Goal: Information Seeking & Learning: Learn about a topic

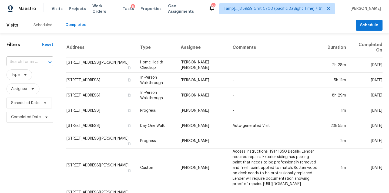
click at [32, 64] on input "text" at bounding box center [22, 62] width 32 height 8
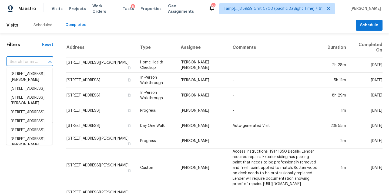
paste input "8500 Standifer Gap Rd Chattanooga TN 37421"
type input "8500 Standifer Gap Rd Chattanooga TN 37421"
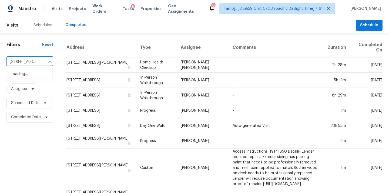
scroll to position [0, 54]
click at [28, 75] on li "8500 Standifer Gap Rd, Chattanooga, TN 37421" at bounding box center [29, 76] width 46 height 15
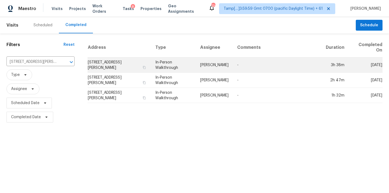
click at [180, 63] on td "In-Person Walkthrough" at bounding box center [173, 64] width 45 height 15
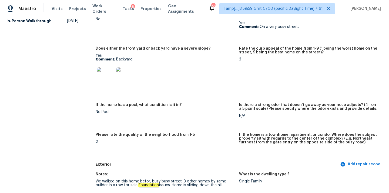
scroll to position [413, 0]
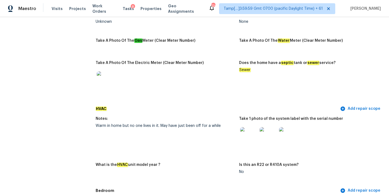
click at [267, 132] on img at bounding box center [268, 135] width 17 height 17
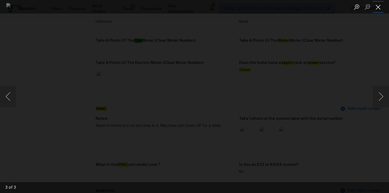
click at [380, 8] on button "Close lightbox" at bounding box center [378, 6] width 11 height 9
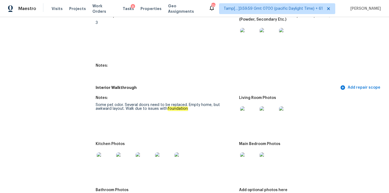
scroll to position [985, 0]
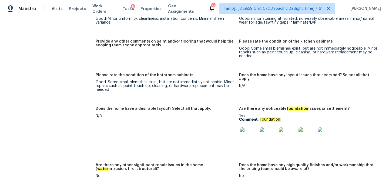
click at [248, 135] on img at bounding box center [248, 135] width 17 height 17
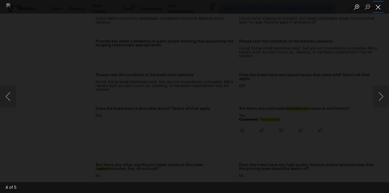
click at [379, 5] on button "Close lightbox" at bounding box center [378, 6] width 11 height 9
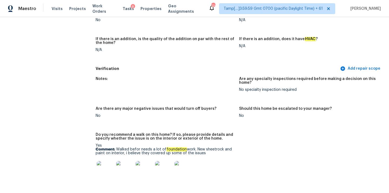
scroll to position [33, 0]
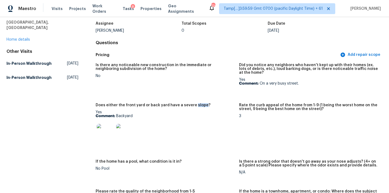
click at [110, 131] on img at bounding box center [105, 132] width 17 height 17
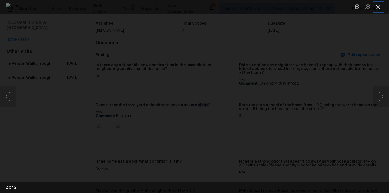
click at [379, 8] on button "Close lightbox" at bounding box center [378, 6] width 11 height 9
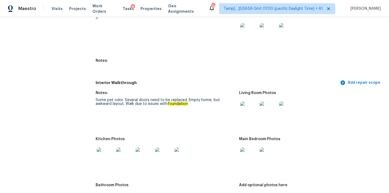
scroll to position [700, 0]
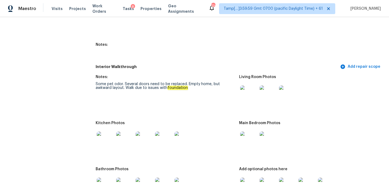
click at [244, 91] on img at bounding box center [248, 93] width 17 height 17
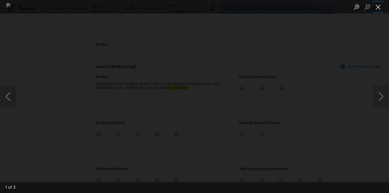
click at [380, 8] on button "Close lightbox" at bounding box center [378, 6] width 11 height 9
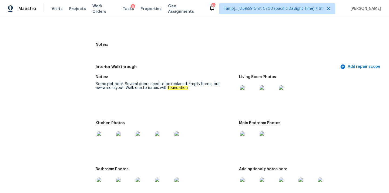
click at [247, 137] on img at bounding box center [248, 139] width 17 height 17
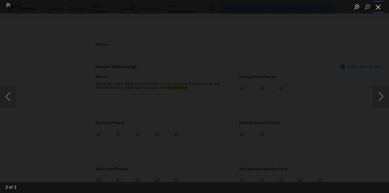
click at [382, 11] on button "Close lightbox" at bounding box center [378, 6] width 11 height 9
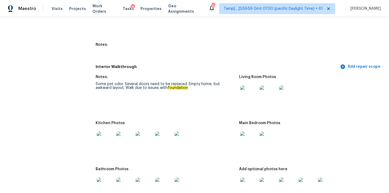
click at [108, 140] on img at bounding box center [105, 139] width 17 height 17
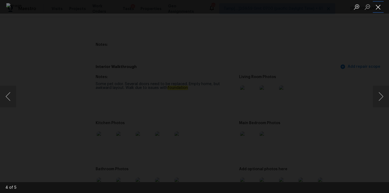
click at [380, 8] on button "Close lightbox" at bounding box center [378, 6] width 11 height 9
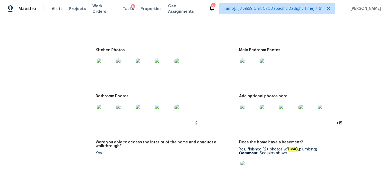
scroll to position [785, 0]
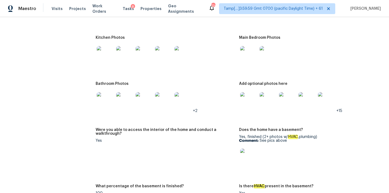
click at [107, 96] on img at bounding box center [105, 100] width 17 height 17
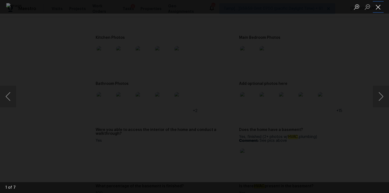
click at [376, 6] on button "Close lightbox" at bounding box center [378, 6] width 11 height 9
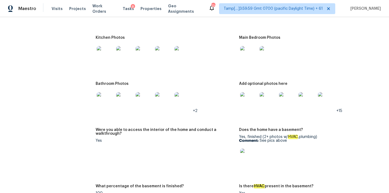
click at [247, 95] on img at bounding box center [248, 100] width 17 height 17
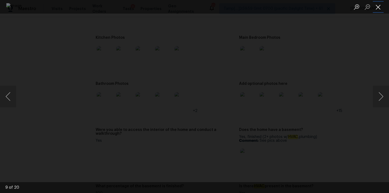
click at [382, 9] on button "Close lightbox" at bounding box center [378, 6] width 11 height 9
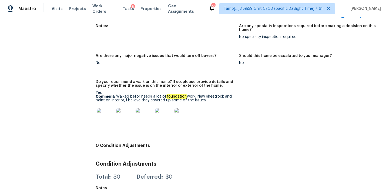
scroll to position [90, 0]
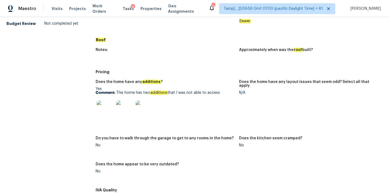
scroll to position [262, 0]
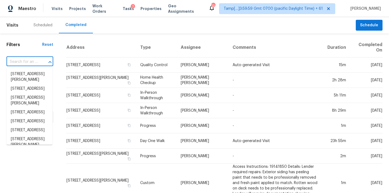
click at [16, 63] on input "text" at bounding box center [22, 62] width 32 height 8
paste input "4991 Paddy Field Way, Ladson, SC 29456"
type input "4991 Paddy Field Way, Ladson, SC 29456"
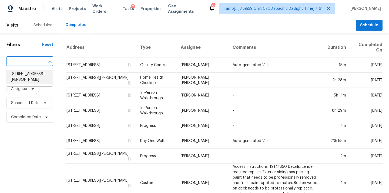
click at [21, 76] on li "4991 Paddy Field Way, Ladson, SC 29456" at bounding box center [29, 76] width 46 height 15
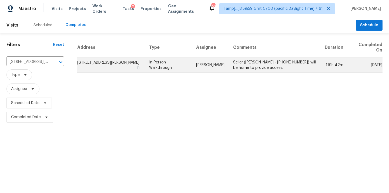
click at [189, 64] on td "In-Person Walkthrough" at bounding box center [168, 64] width 47 height 15
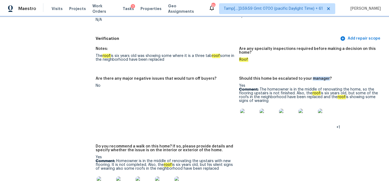
scroll to position [1246, 0]
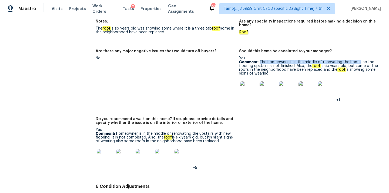
drag, startPoint x: 260, startPoint y: 53, endPoint x: 359, endPoint y: 54, distance: 99.3
click at [359, 60] on p "Comment: The homeowner is in the middle of renovating the home, so the flooring…" at bounding box center [308, 67] width 139 height 15
click at [246, 81] on img at bounding box center [248, 89] width 17 height 17
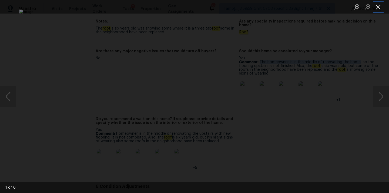
click at [378, 6] on button "Close lightbox" at bounding box center [378, 6] width 11 height 9
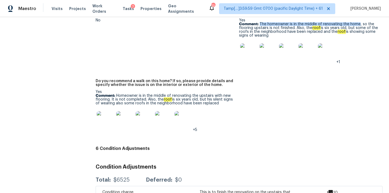
scroll to position [1308, 0]
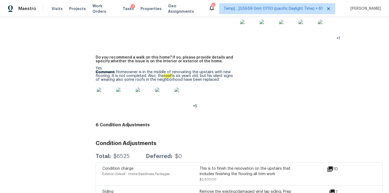
click at [107, 90] on img at bounding box center [105, 95] width 17 height 17
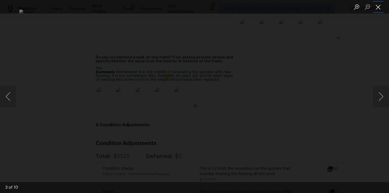
click at [379, 8] on button "Close lightbox" at bounding box center [378, 6] width 11 height 9
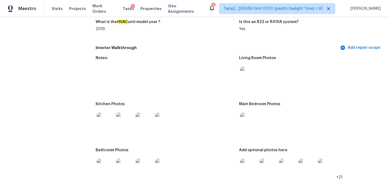
scroll to position [546, 0]
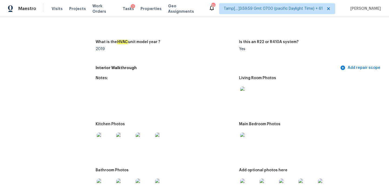
click at [246, 91] on img at bounding box center [248, 94] width 17 height 17
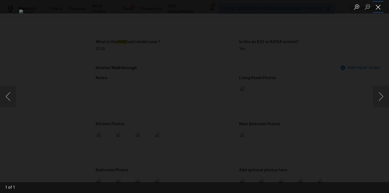
click at [378, 6] on button "Close lightbox" at bounding box center [378, 6] width 11 height 9
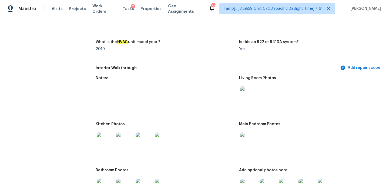
click at [249, 137] on img at bounding box center [248, 140] width 17 height 17
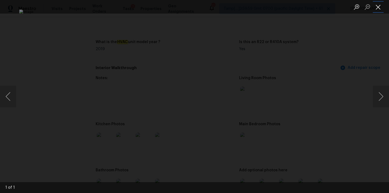
click at [379, 11] on button "Close lightbox" at bounding box center [378, 6] width 11 height 9
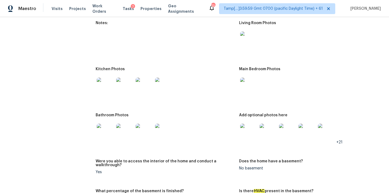
scroll to position [632, 0]
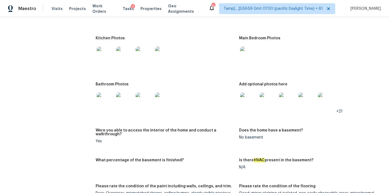
click at [249, 98] on img at bounding box center [248, 100] width 17 height 17
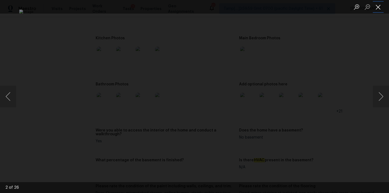
click at [382, 6] on button "Close lightbox" at bounding box center [378, 6] width 11 height 9
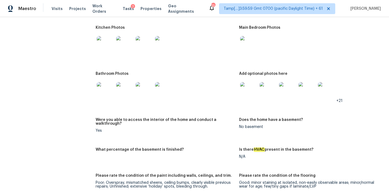
scroll to position [643, 0]
click at [269, 86] on img at bounding box center [268, 90] width 17 height 17
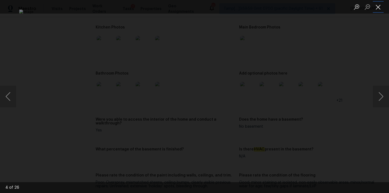
click at [380, 6] on button "Close lightbox" at bounding box center [378, 6] width 11 height 9
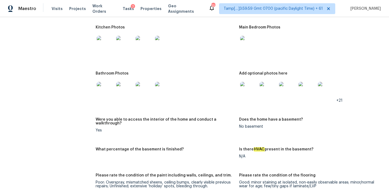
click at [107, 87] on img at bounding box center [105, 90] width 17 height 17
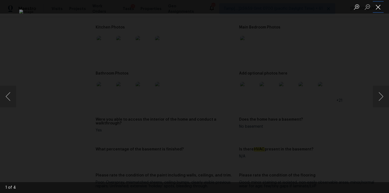
click at [382, 7] on button "Close lightbox" at bounding box center [378, 6] width 11 height 9
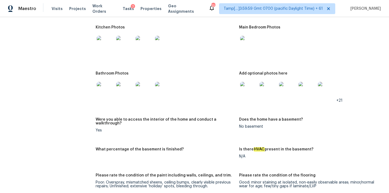
click at [108, 39] on img at bounding box center [105, 44] width 17 height 17
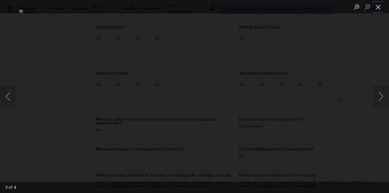
click at [378, 6] on button "Close lightbox" at bounding box center [378, 6] width 11 height 9
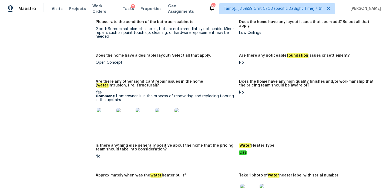
scroll to position [874, 0]
click at [103, 110] on img at bounding box center [105, 115] width 17 height 17
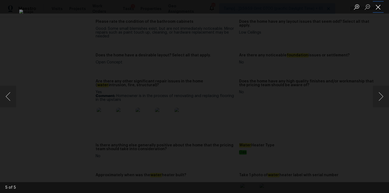
click at [377, 9] on button "Close lightbox" at bounding box center [378, 6] width 11 height 9
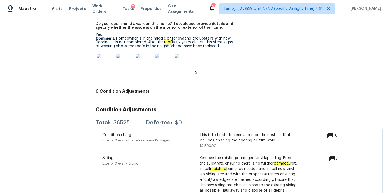
scroll to position [1356, 0]
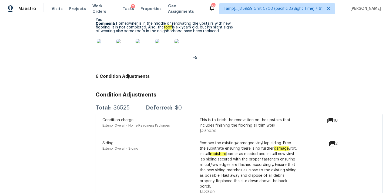
click at [332, 117] on icon at bounding box center [330, 120] width 6 height 6
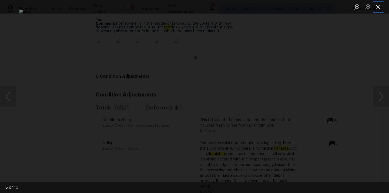
click at [382, 7] on button "Close lightbox" at bounding box center [378, 6] width 11 height 9
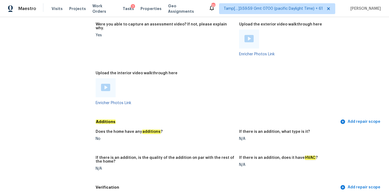
scroll to position [1030, 0]
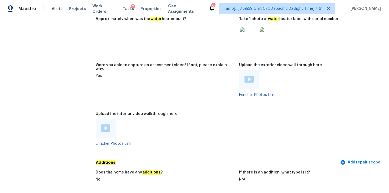
click at [108, 124] on img at bounding box center [105, 127] width 9 height 7
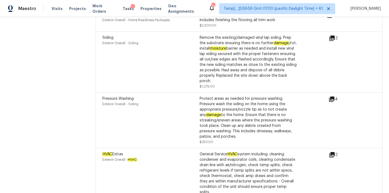
scroll to position [1420, 0]
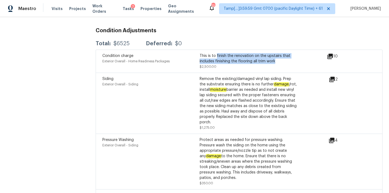
copy div "finish the renovation on the upstairs that includes finishing the flooring all …"
drag, startPoint x: 216, startPoint y: 48, endPoint x: 278, endPoint y: 52, distance: 62.1
click at [278, 53] on div "This is to finish the renovation on the upstairs that includes finishing the fl…" at bounding box center [248, 58] width 97 height 11
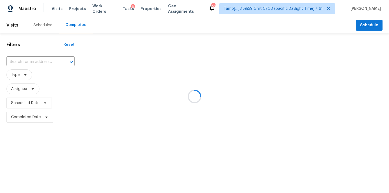
click at [16, 62] on div at bounding box center [194, 96] width 389 height 193
click at [20, 62] on div at bounding box center [194, 96] width 389 height 193
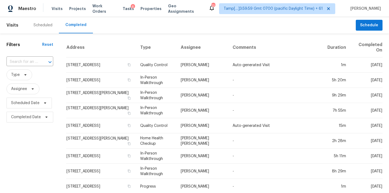
click at [22, 62] on input "text" at bounding box center [22, 62] width 32 height 8
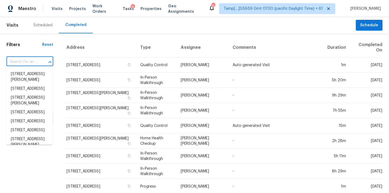
paste input "25581 E 2nd Pl, Aurora, CO 80018"
type input "25581 E 2nd Pl, Aurora, CO 80018"
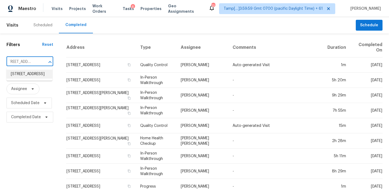
click at [27, 73] on li "25581 E 2nd Pl, Aurora, CO 80018" at bounding box center [29, 73] width 46 height 9
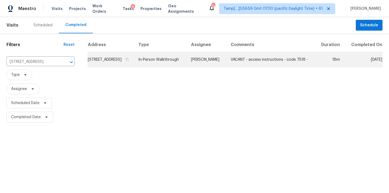
click at [187, 64] on td "In-Person Walkthrough" at bounding box center [160, 59] width 53 height 15
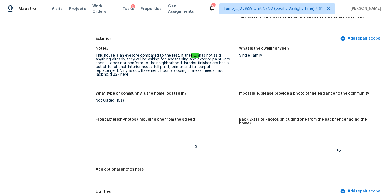
scroll to position [191, 0]
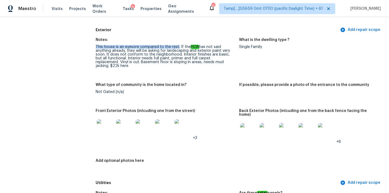
drag, startPoint x: 96, startPoint y: 47, endPoint x: 178, endPoint y: 46, distance: 81.7
click at [178, 46] on div "This house is an eyesore compared to the rest. If the HOA has not said anything…" at bounding box center [165, 56] width 139 height 23
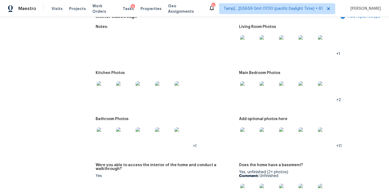
scroll to position [711, 0]
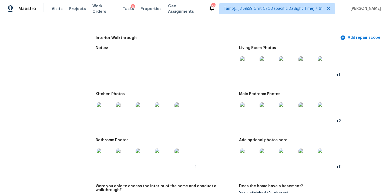
click at [251, 59] on img at bounding box center [248, 64] width 17 height 17
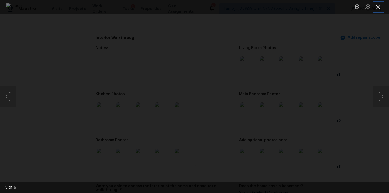
click at [377, 9] on button "Close lightbox" at bounding box center [378, 6] width 11 height 9
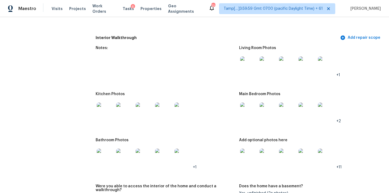
click at [249, 104] on img at bounding box center [248, 110] width 17 height 17
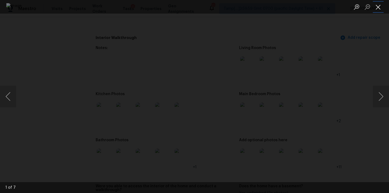
click at [379, 6] on button "Close lightbox" at bounding box center [378, 6] width 11 height 9
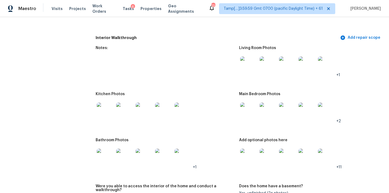
click at [247, 148] on img at bounding box center [248, 156] width 17 height 17
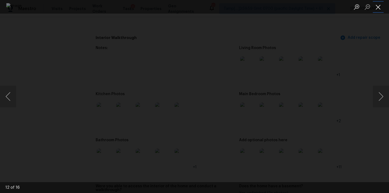
click at [380, 7] on button "Close lightbox" at bounding box center [378, 6] width 11 height 9
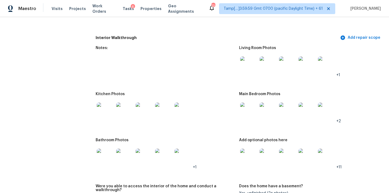
click at [107, 148] on img at bounding box center [105, 156] width 17 height 17
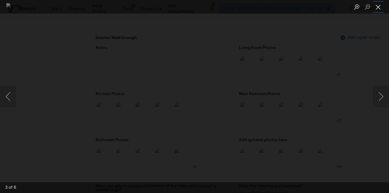
click at [379, 7] on button "Close lightbox" at bounding box center [378, 6] width 11 height 9
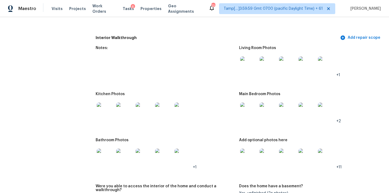
click at [108, 103] on img at bounding box center [105, 110] width 17 height 17
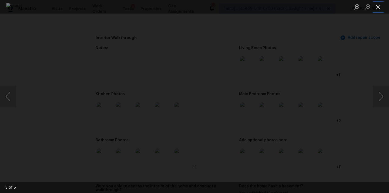
click at [380, 7] on button "Close lightbox" at bounding box center [378, 6] width 11 height 9
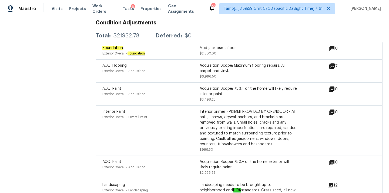
scroll to position [1446, 0]
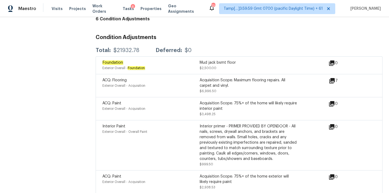
click at [333, 78] on icon at bounding box center [332, 80] width 5 height 5
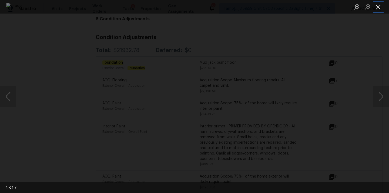
click at [380, 5] on button "Close lightbox" at bounding box center [378, 6] width 11 height 9
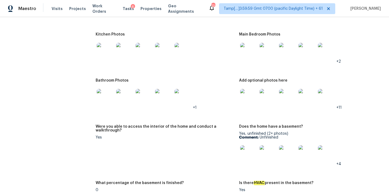
scroll to position [794, 0]
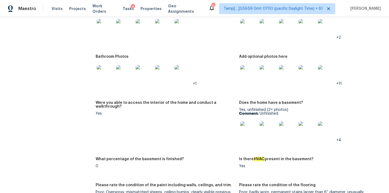
click at [142, 71] on img at bounding box center [144, 73] width 17 height 17
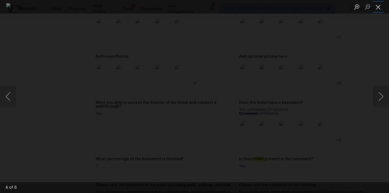
click at [378, 5] on button "Close lightbox" at bounding box center [378, 6] width 11 height 9
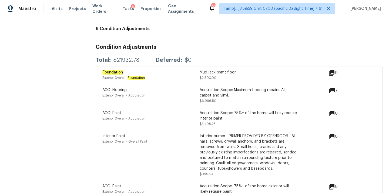
scroll to position [1434, 0]
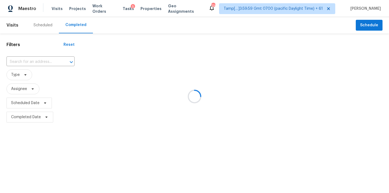
click at [22, 62] on div at bounding box center [194, 96] width 389 height 193
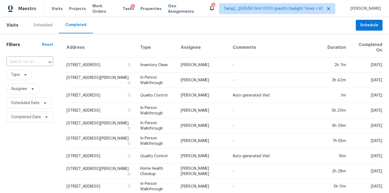
click at [22, 62] on input "text" at bounding box center [22, 62] width 32 height 8
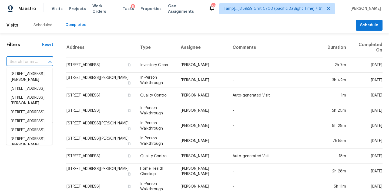
paste input "[STREET_ADDRESS][PERSON_NAME]"
type input "[STREET_ADDRESS][PERSON_NAME]"
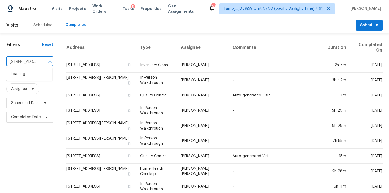
scroll to position [0, 52]
click at [24, 75] on li "[STREET_ADDRESS][PERSON_NAME]" at bounding box center [29, 76] width 46 height 15
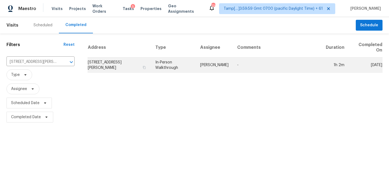
click at [168, 66] on td "In-Person Walkthrough" at bounding box center [173, 64] width 45 height 15
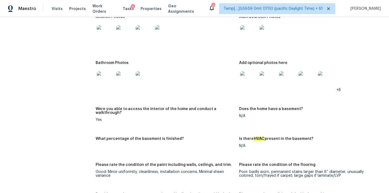
scroll to position [1066, 0]
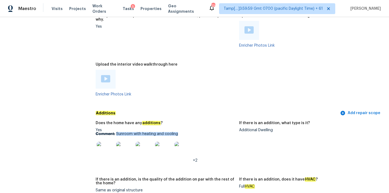
drag, startPoint x: 117, startPoint y: 125, endPoint x: 180, endPoint y: 125, distance: 63.8
click at [180, 132] on p "Comment: Sunroom with heating and cooling" at bounding box center [165, 134] width 139 height 4
copy p "Sunroom with heating and cooling"
click at [106, 145] on img at bounding box center [105, 149] width 17 height 17
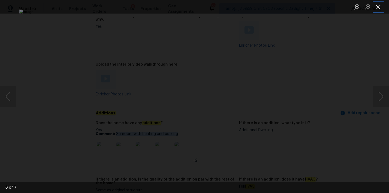
click at [379, 6] on button "Close lightbox" at bounding box center [378, 6] width 11 height 9
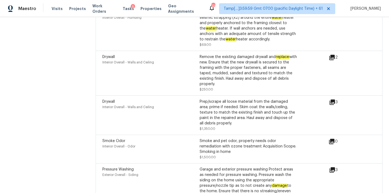
scroll to position [1421, 0]
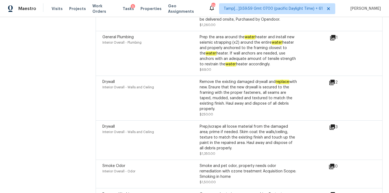
click at [333, 124] on icon at bounding box center [332, 127] width 6 height 6
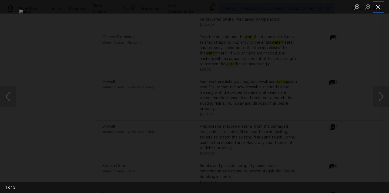
click at [378, 5] on button "Close lightbox" at bounding box center [378, 6] width 11 height 9
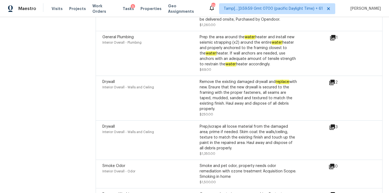
click at [335, 80] on icon at bounding box center [332, 82] width 5 height 5
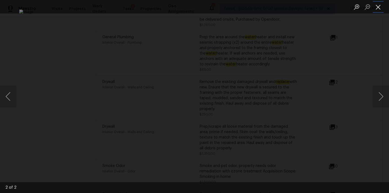
click at [381, 9] on button "Close lightbox" at bounding box center [378, 6] width 11 height 9
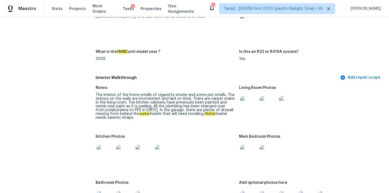
scroll to position [560, 0]
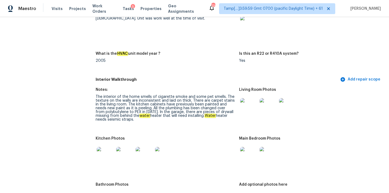
click at [253, 102] on img at bounding box center [248, 106] width 17 height 17
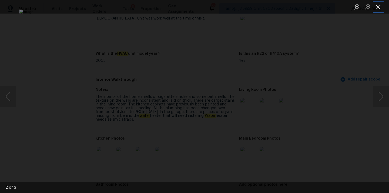
click at [376, 7] on button "Close lightbox" at bounding box center [378, 6] width 11 height 9
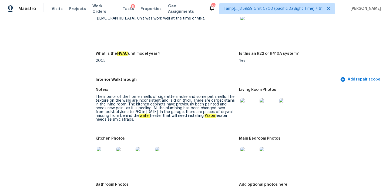
click at [243, 152] on img at bounding box center [248, 155] width 17 height 17
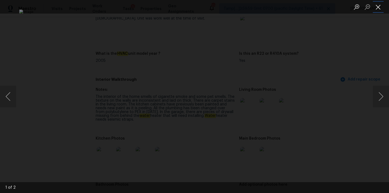
click at [380, 9] on button "Close lightbox" at bounding box center [378, 6] width 11 height 9
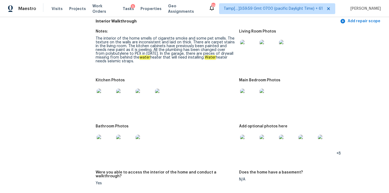
scroll to position [635, 0]
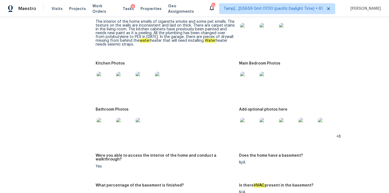
click at [100, 73] on img at bounding box center [105, 80] width 17 height 17
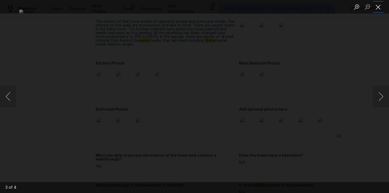
click at [375, 7] on button "Close lightbox" at bounding box center [378, 6] width 11 height 9
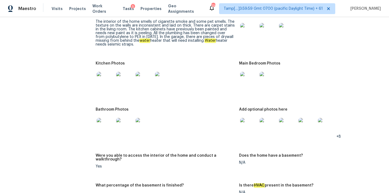
click at [245, 74] on img at bounding box center [248, 80] width 17 height 17
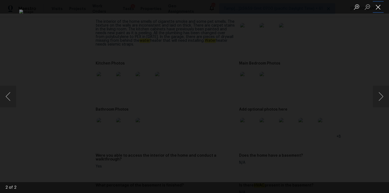
click at [379, 5] on button "Close lightbox" at bounding box center [378, 6] width 11 height 9
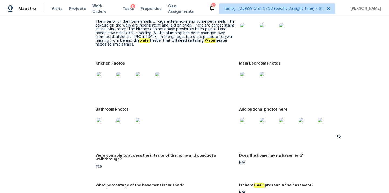
click at [111, 125] on img at bounding box center [105, 126] width 17 height 17
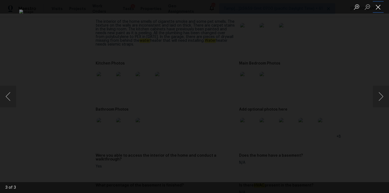
click at [379, 5] on button "Close lightbox" at bounding box center [378, 6] width 11 height 9
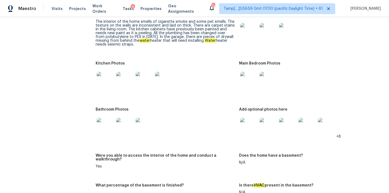
click at [251, 122] on img at bounding box center [248, 126] width 17 height 17
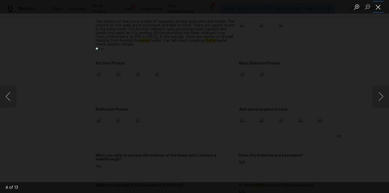
click at [378, 8] on button "Close lightbox" at bounding box center [378, 6] width 11 height 9
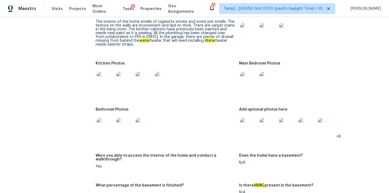
click at [330, 120] on img at bounding box center [326, 126] width 17 height 17
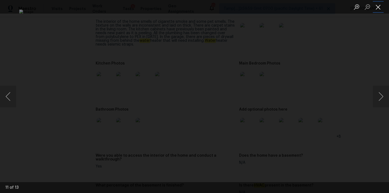
click at [382, 8] on button "Close lightbox" at bounding box center [378, 6] width 11 height 9
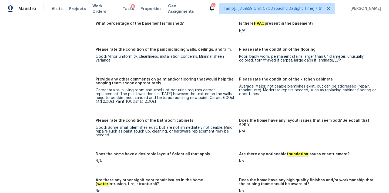
scroll to position [801, 0]
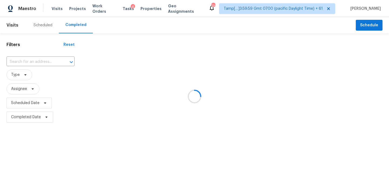
click at [14, 61] on div at bounding box center [194, 96] width 389 height 193
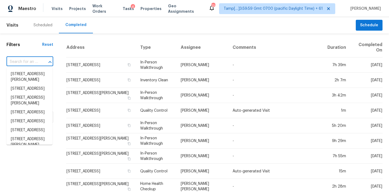
click at [23, 62] on input "text" at bounding box center [22, 62] width 32 height 8
paste input "[STREET_ADDRESS][PERSON_NAME]"
type input "[STREET_ADDRESS][PERSON_NAME]"
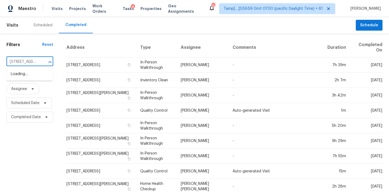
scroll to position [0, 36]
click at [27, 76] on li "427 Muegge, San Antonio, TX 78202" at bounding box center [29, 76] width 46 height 15
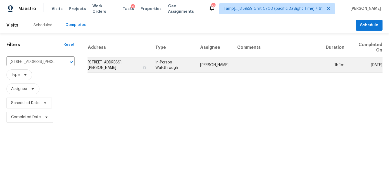
click at [170, 65] on td "In-Person Walkthrough" at bounding box center [173, 64] width 45 height 15
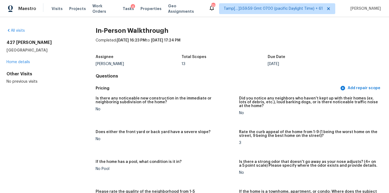
click at [195, 52] on div "Assignee Felix Ramos Total Scopes 13 Due Date Wed, Oct 01" at bounding box center [239, 60] width 287 height 17
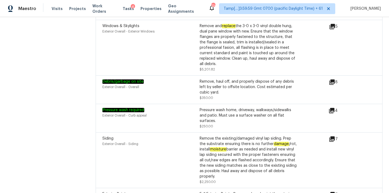
scroll to position [1814, 0]
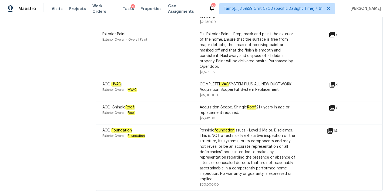
click at [332, 127] on icon at bounding box center [330, 130] width 6 height 6
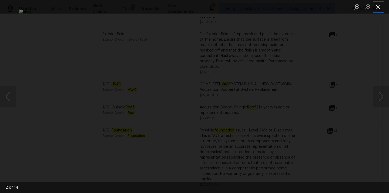
click at [377, 8] on button "Close lightbox" at bounding box center [378, 6] width 11 height 9
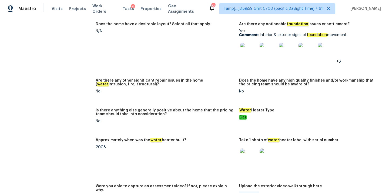
scroll to position [857, 0]
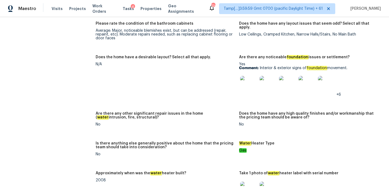
click at [260, 66] on p "Comment: Interior & exterior signs of foundation movement." at bounding box center [308, 68] width 139 height 4
drag, startPoint x: 260, startPoint y: 60, endPoint x: 359, endPoint y: 61, distance: 98.4
click at [359, 66] on p "Comment: Interior & exterior signs of foundation movement." at bounding box center [308, 68] width 139 height 4
copy p "Interior & exterior signs of foundation movement."
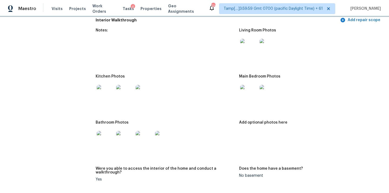
scroll to position [577, 0]
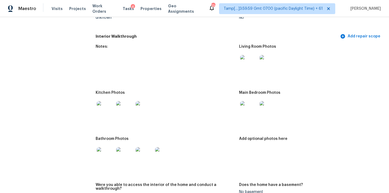
click at [248, 57] on img at bounding box center [248, 63] width 17 height 17
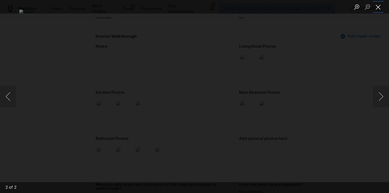
click at [378, 7] on button "Close lightbox" at bounding box center [378, 6] width 11 height 9
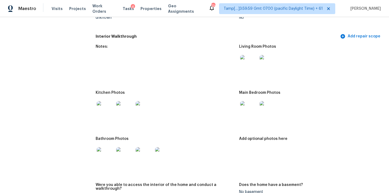
click at [249, 107] on img at bounding box center [248, 109] width 17 height 17
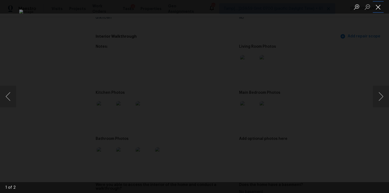
click at [378, 8] on button "Close lightbox" at bounding box center [378, 6] width 11 height 9
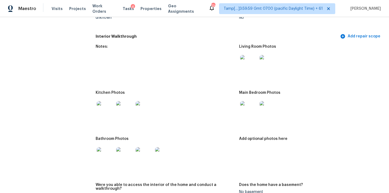
click at [104, 108] on img at bounding box center [105, 109] width 17 height 17
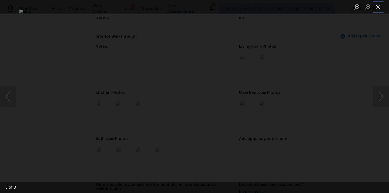
click at [377, 5] on button "Close lightbox" at bounding box center [378, 6] width 11 height 9
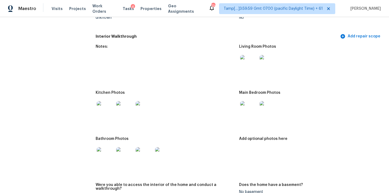
click at [111, 151] on img at bounding box center [105, 155] width 17 height 17
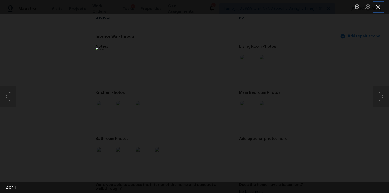
click at [379, 9] on button "Close lightbox" at bounding box center [378, 6] width 11 height 9
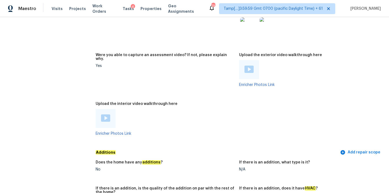
scroll to position [1006, 0]
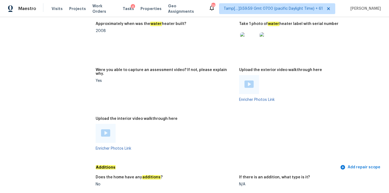
click at [105, 129] on img at bounding box center [105, 132] width 9 height 7
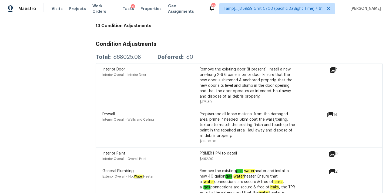
scroll to position [1425, 0]
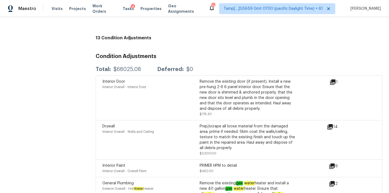
click at [333, 124] on icon at bounding box center [330, 126] width 5 height 5
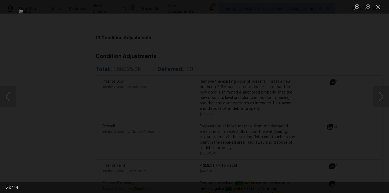
click at [385, 8] on ul "Lightbox" at bounding box center [371, 7] width 38 height 14
click at [379, 8] on button "Close lightbox" at bounding box center [378, 6] width 11 height 9
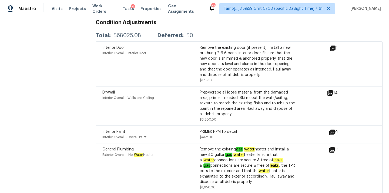
scroll to position [1442, 0]
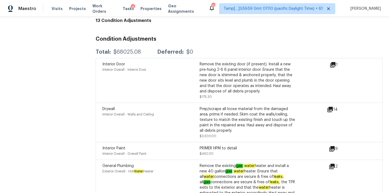
click at [334, 61] on icon at bounding box center [333, 64] width 6 height 6
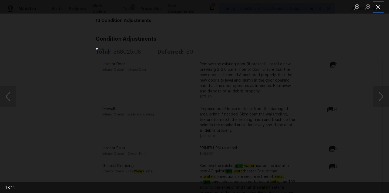
click at [376, 9] on button "Close lightbox" at bounding box center [378, 6] width 11 height 9
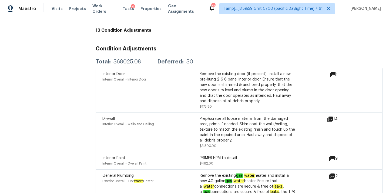
scroll to position [1426, 0]
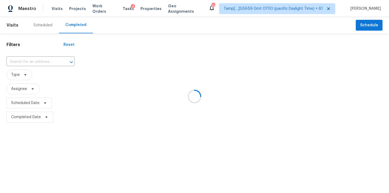
click at [37, 65] on div at bounding box center [194, 96] width 389 height 193
click at [19, 62] on div at bounding box center [194, 96] width 389 height 193
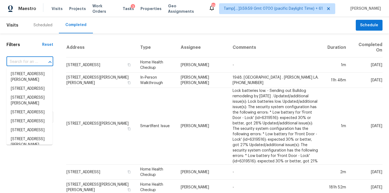
click at [11, 62] on input "text" at bounding box center [22, 62] width 32 height 8
paste input "1260 Countrymen Ct, Apopka, FL 32703"
type input "1260 Countrymen Ct, Apopka, FL 32703"
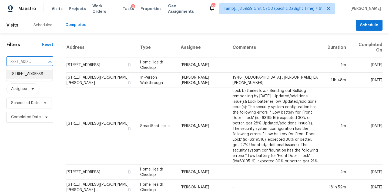
click at [29, 73] on li "1260 Countrymen Ct, Apopka, FL 32703" at bounding box center [29, 73] width 46 height 9
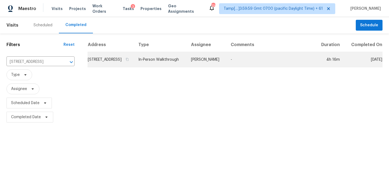
click at [214, 63] on td "Caleb Hurst" at bounding box center [207, 59] width 40 height 15
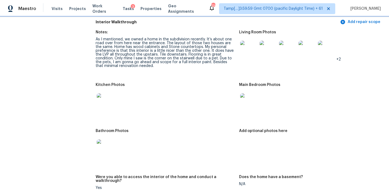
scroll to position [644, 0]
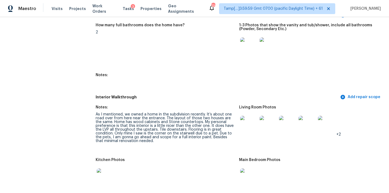
click at [245, 121] on img at bounding box center [248, 123] width 17 height 17
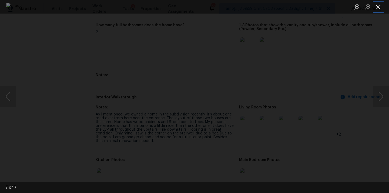
click at [381, 7] on button "Close lightbox" at bounding box center [378, 6] width 11 height 9
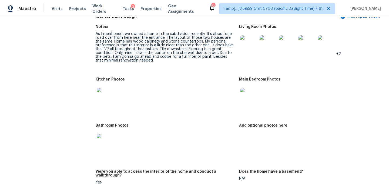
scroll to position [685, 0]
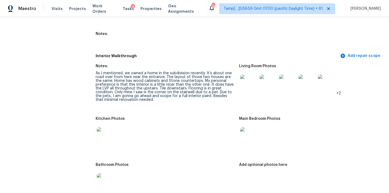
click at [288, 82] on img at bounding box center [287, 82] width 17 height 17
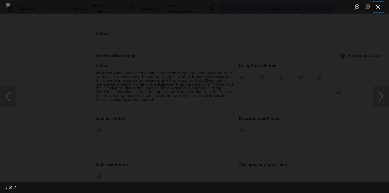
click at [378, 4] on button "Close lightbox" at bounding box center [378, 6] width 11 height 9
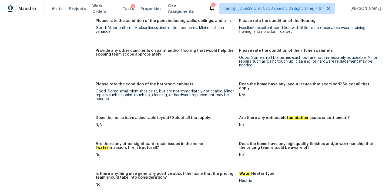
scroll to position [892, 0]
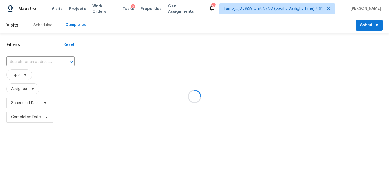
click at [17, 62] on div at bounding box center [194, 96] width 389 height 193
click at [18, 64] on div at bounding box center [194, 96] width 389 height 193
click at [18, 63] on div at bounding box center [194, 96] width 389 height 193
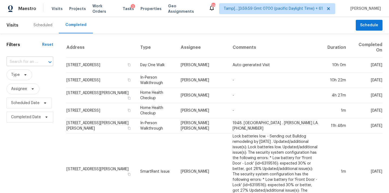
click at [19, 63] on input "text" at bounding box center [22, 62] width 32 height 8
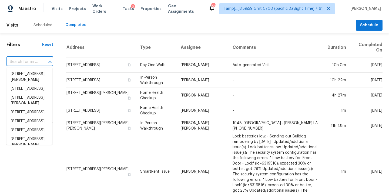
paste input "[STREET_ADDRESS]"
type input "[STREET_ADDRESS]"
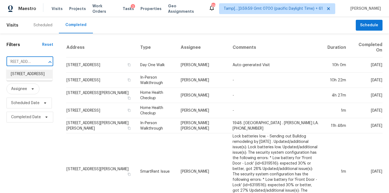
click at [28, 75] on li "[STREET_ADDRESS]" at bounding box center [29, 73] width 46 height 9
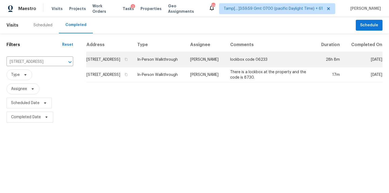
click at [186, 64] on td "In-Person Walkthrough" at bounding box center [159, 59] width 53 height 15
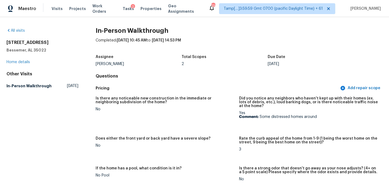
click at [174, 51] on div "Completed: [DATE] 10:45 AM to [DATE] 14:53 PM" at bounding box center [239, 45] width 287 height 14
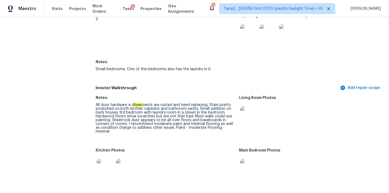
scroll to position [1092, 0]
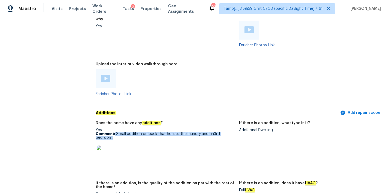
copy p "Small addition on back that houses the laundry and an3rd bedroom."
drag, startPoint x: 115, startPoint y: 125, endPoint x: 119, endPoint y: 130, distance: 5.7
click at [119, 132] on p "Comment: Small addition on back that houses the laundry and an3rd bedroom." at bounding box center [165, 136] width 139 height 8
click at [100, 157] on div at bounding box center [105, 154] width 19 height 24
click at [105, 145] on img at bounding box center [105, 153] width 17 height 17
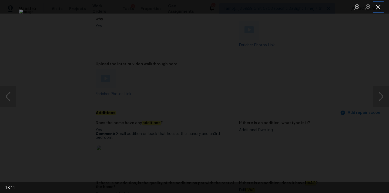
click at [378, 7] on button "Close lightbox" at bounding box center [378, 6] width 11 height 9
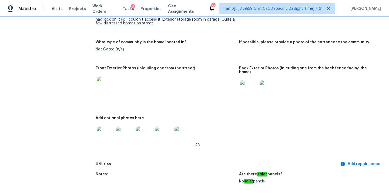
scroll to position [263, 0]
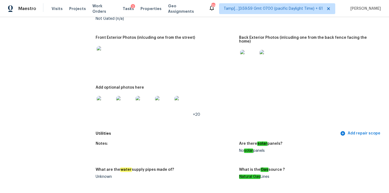
click at [102, 58] on img at bounding box center [105, 54] width 17 height 17
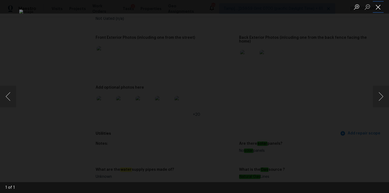
click at [378, 4] on button "Close lightbox" at bounding box center [378, 6] width 11 height 9
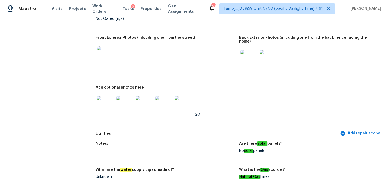
click at [250, 53] on img at bounding box center [248, 58] width 17 height 17
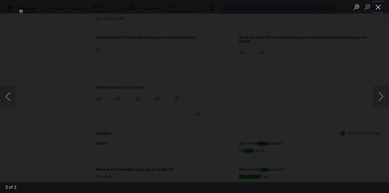
click at [378, 8] on button "Close lightbox" at bounding box center [378, 6] width 11 height 9
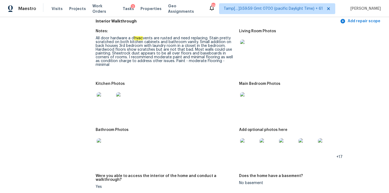
scroll to position [635, 0]
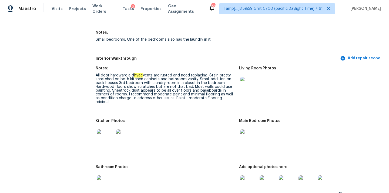
click at [150, 73] on div "All door hardware a d hvac vents are rusted and need replacing. Stain pretty sc…" at bounding box center [165, 88] width 139 height 30
drag, startPoint x: 135, startPoint y: 70, endPoint x: 154, endPoint y: 71, distance: 19.5
click at [154, 73] on div "All door hardware a d hvac vents are rusted and need replacing. Stain pretty sc…" at bounding box center [165, 88] width 139 height 30
copy div "hvac vents"
click at [136, 73] on em "hvac" at bounding box center [138, 75] width 9 height 4
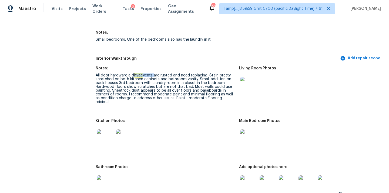
copy div "hvac vents"
drag, startPoint x: 134, startPoint y: 71, endPoint x: 154, endPoint y: 72, distance: 19.2
click at [154, 73] on div "All door hardware a d hvac vents are rusted and need replacing. Stain pretty sc…" at bounding box center [165, 88] width 139 height 30
click at [244, 83] on img at bounding box center [248, 85] width 17 height 17
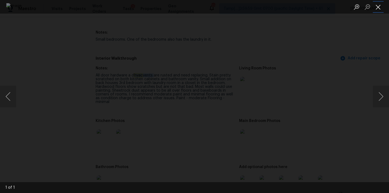
click at [377, 5] on button "Close lightbox" at bounding box center [378, 6] width 11 height 9
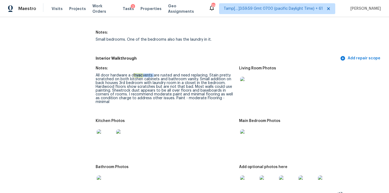
click at [252, 130] on img at bounding box center [248, 137] width 17 height 17
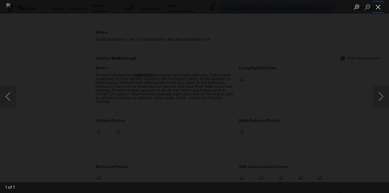
click at [379, 6] on button "Close lightbox" at bounding box center [378, 6] width 11 height 9
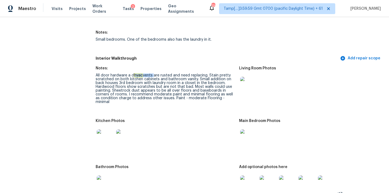
click at [105, 134] on img at bounding box center [105, 137] width 17 height 17
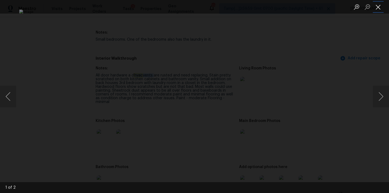
click at [379, 8] on button "Close lightbox" at bounding box center [378, 6] width 11 height 9
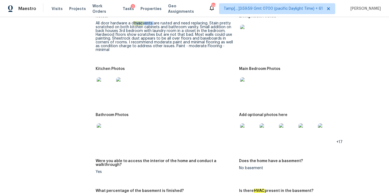
scroll to position [718, 0]
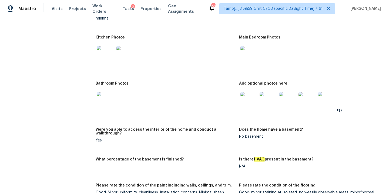
click at [102, 99] on img at bounding box center [105, 100] width 17 height 17
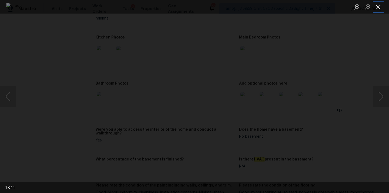
click at [378, 9] on button "Close lightbox" at bounding box center [378, 6] width 11 height 9
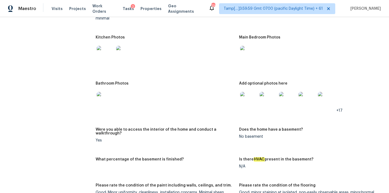
click at [105, 92] on img at bounding box center [105, 100] width 17 height 17
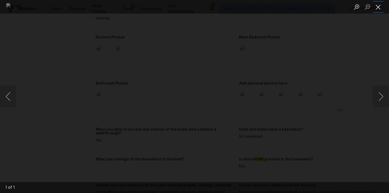
click at [377, 6] on button "Close lightbox" at bounding box center [378, 6] width 11 height 9
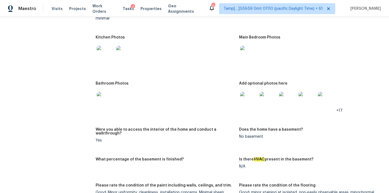
click at [250, 100] on img at bounding box center [248, 100] width 17 height 17
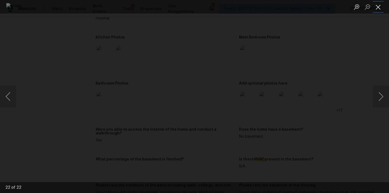
click at [380, 8] on button "Close lightbox" at bounding box center [378, 6] width 11 height 9
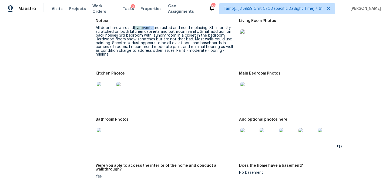
scroll to position [636, 0]
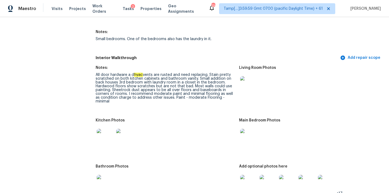
click at [157, 75] on div "All door hardware a d hvac vents are rusted and need replacing. Stain pretty sc…" at bounding box center [165, 88] width 139 height 30
copy div "hvac vents are rusted"
drag, startPoint x: 135, startPoint y: 71, endPoint x: 174, endPoint y: 71, distance: 38.9
click at [174, 73] on div "All door hardware a d hvac vents are rusted and need replacing. Stain pretty sc…" at bounding box center [165, 88] width 139 height 30
click at [106, 175] on img at bounding box center [105, 182] width 17 height 17
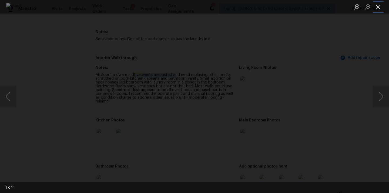
click at [380, 5] on button "Close lightbox" at bounding box center [378, 6] width 11 height 9
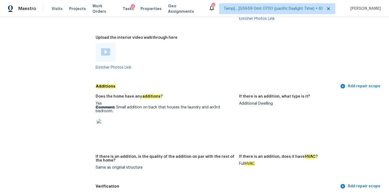
scroll to position [1400, 0]
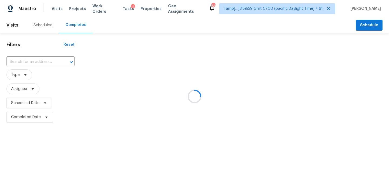
click at [20, 60] on div at bounding box center [194, 96] width 389 height 193
click at [21, 61] on div at bounding box center [194, 96] width 389 height 193
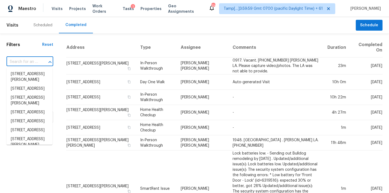
click at [21, 61] on input "text" at bounding box center [22, 62] width 32 height 8
paste input "[STREET_ADDRESS][PERSON_NAME]"
type input "[STREET_ADDRESS][PERSON_NAME]"
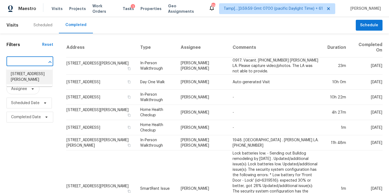
click at [24, 74] on li "[STREET_ADDRESS][PERSON_NAME]" at bounding box center [29, 76] width 46 height 15
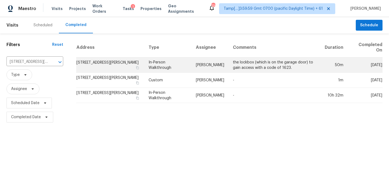
click at [192, 66] on td "[PERSON_NAME]" at bounding box center [210, 64] width 37 height 15
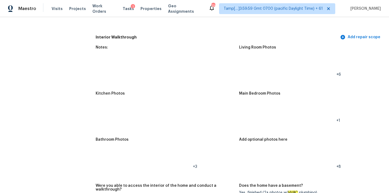
scroll to position [704, 0]
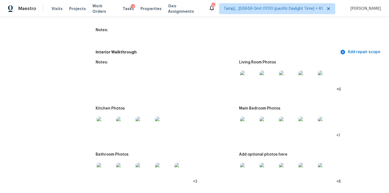
click at [251, 77] on img at bounding box center [248, 79] width 17 height 17
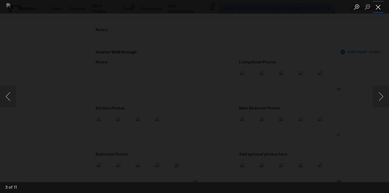
click at [379, 8] on button "Close lightbox" at bounding box center [378, 6] width 11 height 9
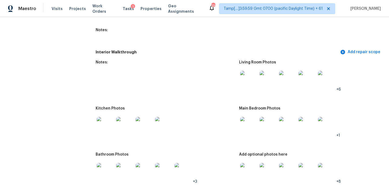
click at [253, 117] on img at bounding box center [248, 125] width 17 height 17
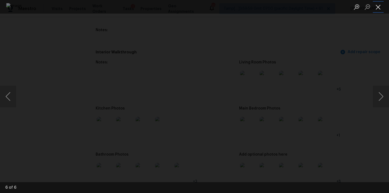
click at [380, 6] on button "Close lightbox" at bounding box center [378, 6] width 11 height 9
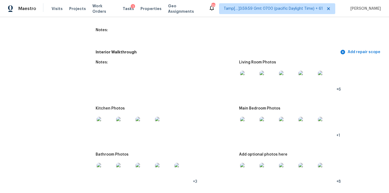
click at [102, 122] on img at bounding box center [105, 125] width 17 height 17
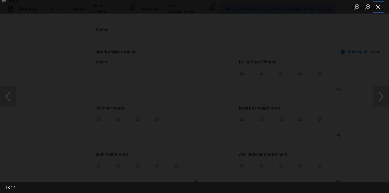
click at [378, 8] on button "Close lightbox" at bounding box center [378, 6] width 11 height 9
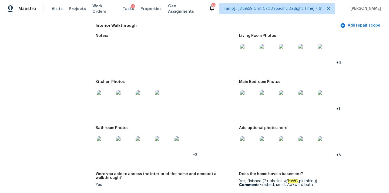
scroll to position [735, 0]
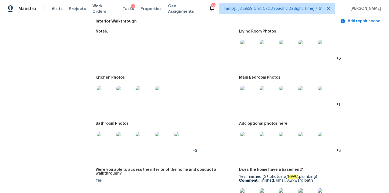
click at [120, 96] on img at bounding box center [124, 94] width 17 height 17
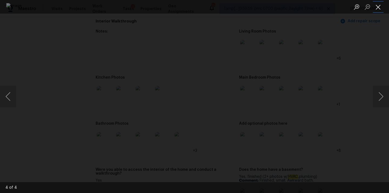
click at [380, 7] on button "Close lightbox" at bounding box center [378, 6] width 11 height 9
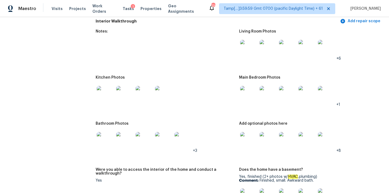
click at [256, 95] on img at bounding box center [248, 94] width 17 height 17
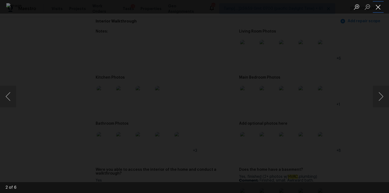
click at [381, 4] on button "Close lightbox" at bounding box center [378, 6] width 11 height 9
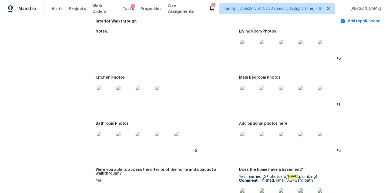
click at [103, 135] on img at bounding box center [105, 140] width 17 height 17
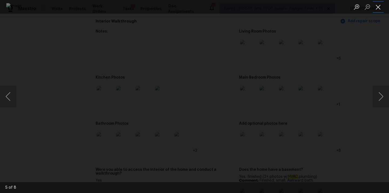
click at [377, 8] on button "Close lightbox" at bounding box center [378, 6] width 11 height 9
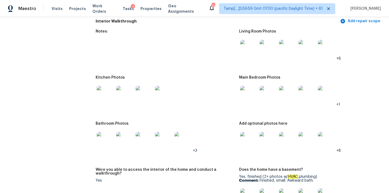
click at [250, 132] on img at bounding box center [248, 140] width 17 height 17
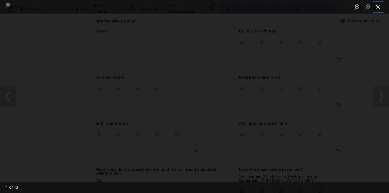
click at [378, 11] on button "Close lightbox" at bounding box center [378, 6] width 11 height 9
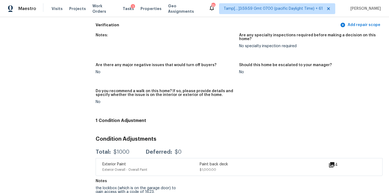
scroll to position [137, 0]
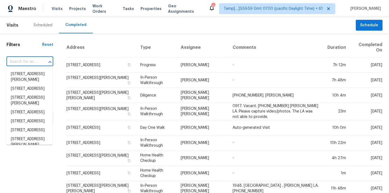
click at [25, 61] on input "text" at bounding box center [22, 62] width 32 height 8
paste input "[STREET_ADDRESS]"
type input "[STREET_ADDRESS]"
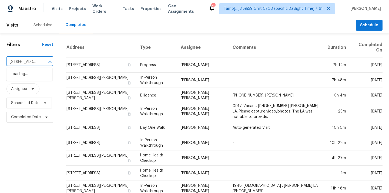
scroll to position [0, 44]
click at [25, 75] on li "[STREET_ADDRESS]" at bounding box center [29, 73] width 46 height 9
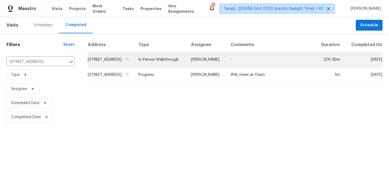
click at [167, 65] on td "In-Person Walkthrough" at bounding box center [160, 59] width 53 height 15
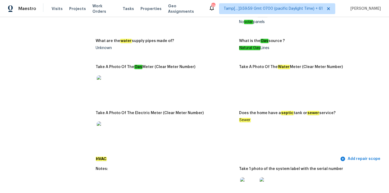
scroll to position [608, 0]
